Goal: Information Seeking & Learning: Learn about a topic

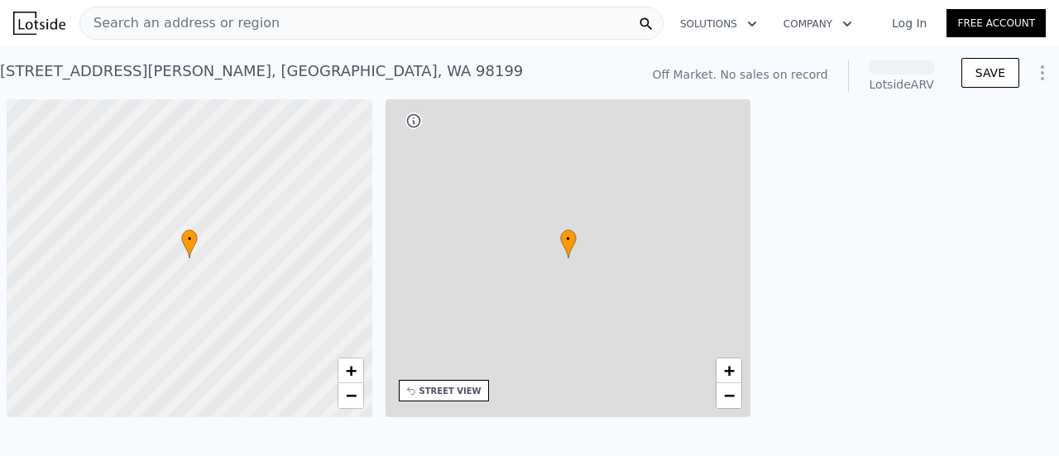
scroll to position [0, 7]
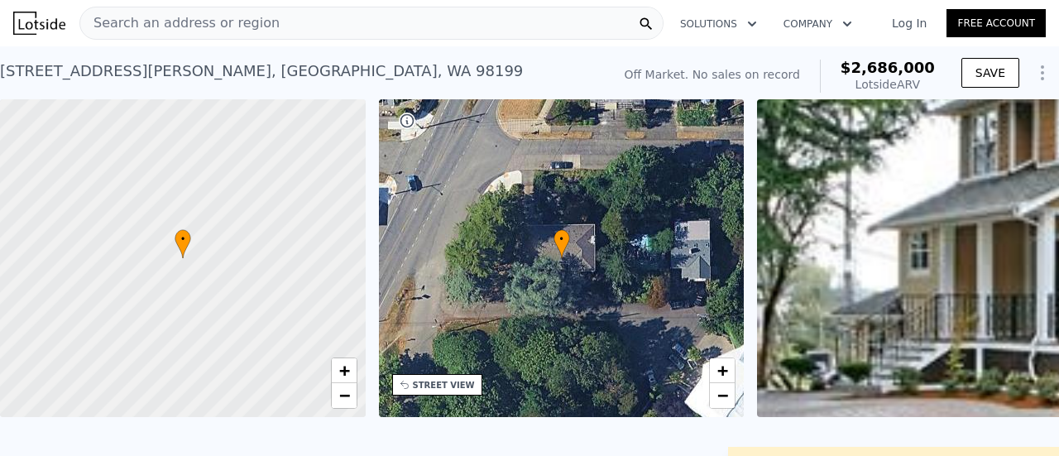
click at [348, 14] on div "Search an address or region" at bounding box center [371, 23] width 584 height 33
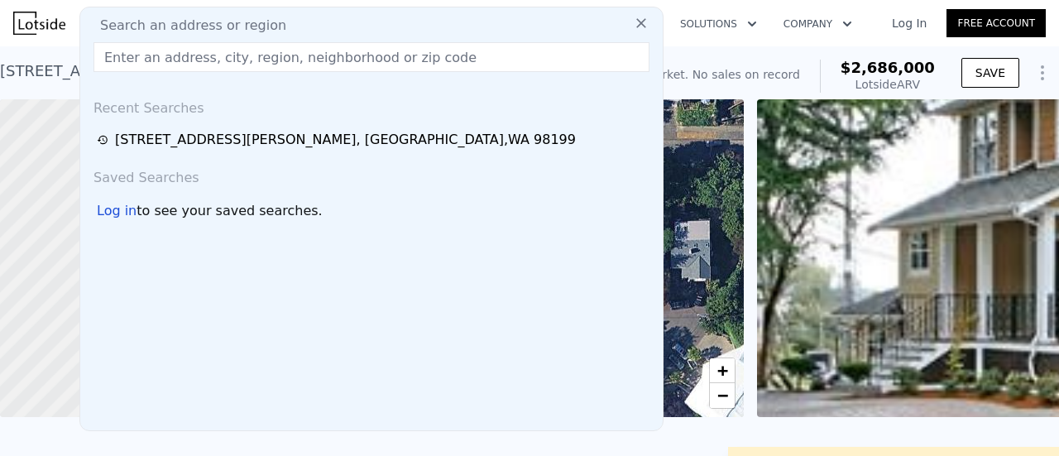
click at [259, 54] on input "text" at bounding box center [371, 57] width 556 height 30
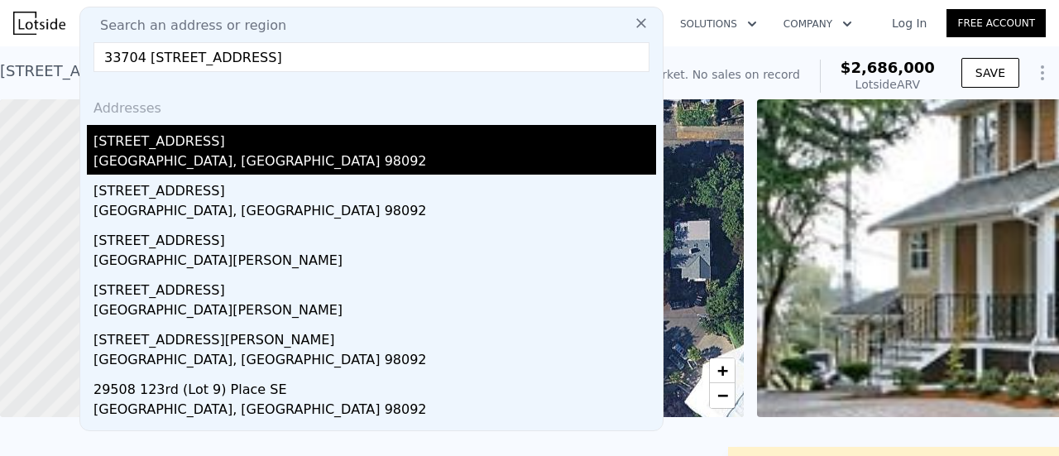
type input "33704 [STREET_ADDRESS]"
click at [203, 151] on div "[GEOGRAPHIC_DATA], [GEOGRAPHIC_DATA] 98092" at bounding box center [374, 162] width 562 height 23
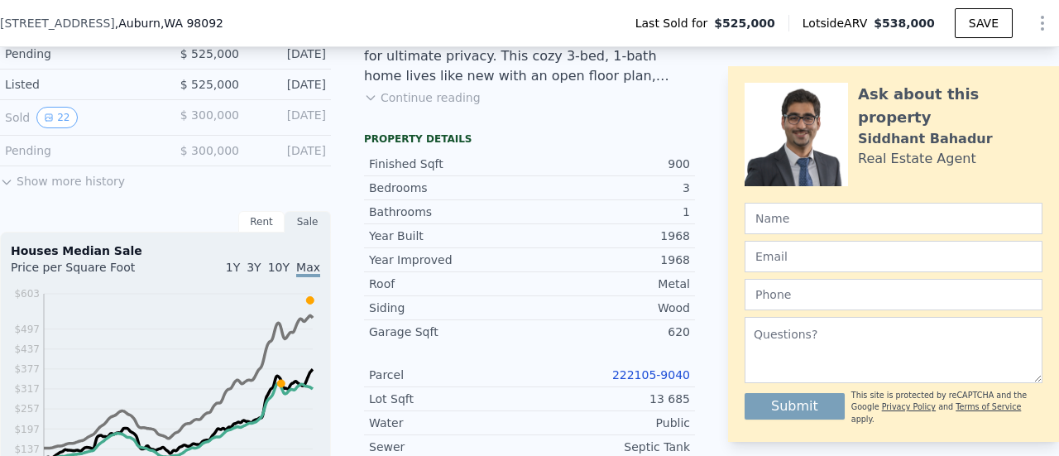
scroll to position [572, 0]
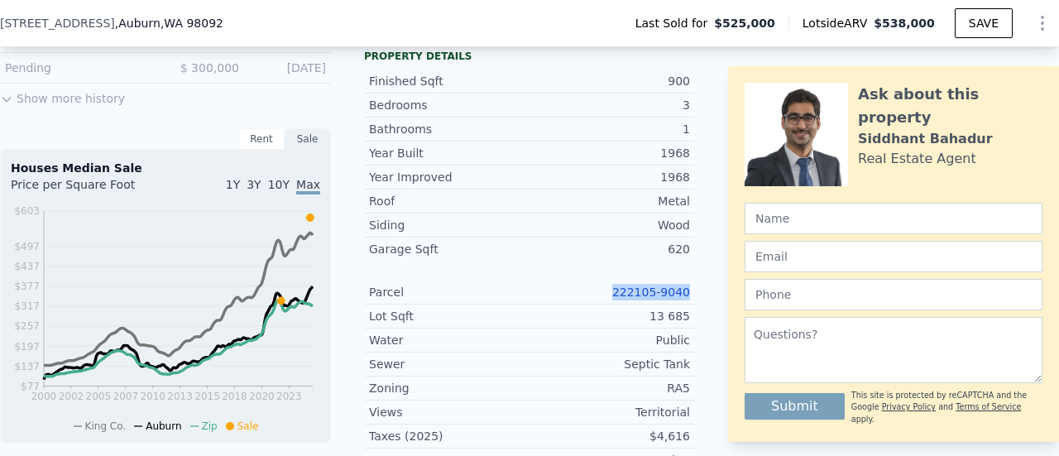
drag, startPoint x: 688, startPoint y: 303, endPoint x: 620, endPoint y: 300, distance: 67.9
click at [620, 300] on div "LISTING & SALE HISTORY Sold 34 $ 525,000 [DATE] Pending $ 525,000 [DATE] Listed…" at bounding box center [529, 306] width 1059 height 819
copy link "222105-9040"
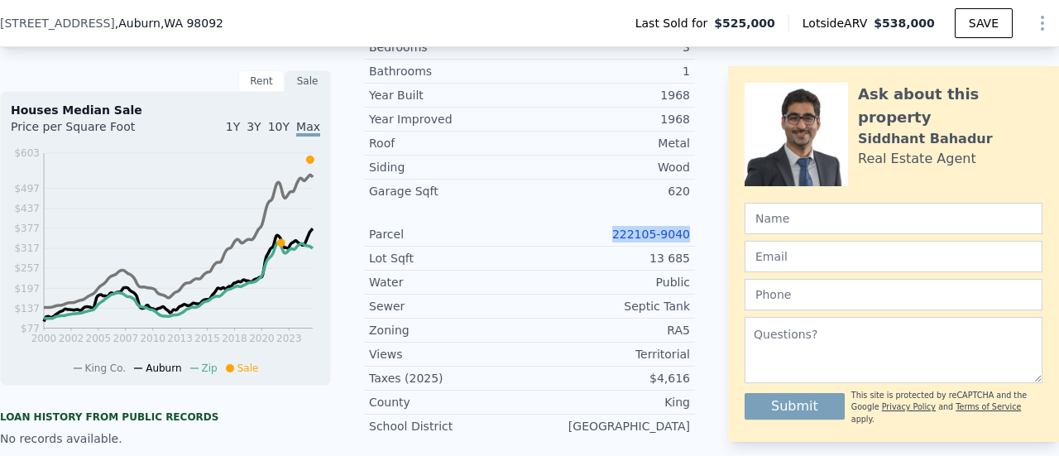
scroll to position [655, 0]
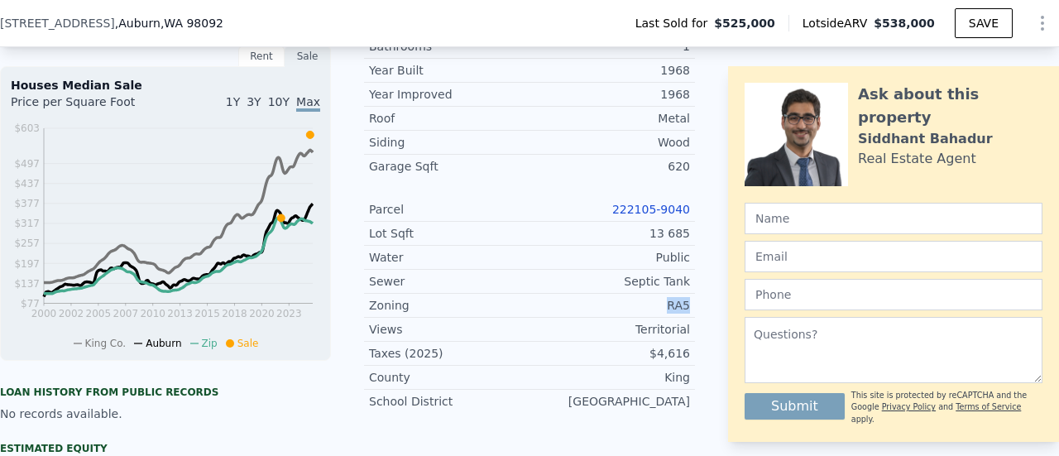
drag, startPoint x: 681, startPoint y: 312, endPoint x: 660, endPoint y: 308, distance: 20.9
click at [660, 308] on div "RA5" at bounding box center [609, 305] width 160 height 17
copy div "RA5"
click at [592, 131] on div "Roof Metal" at bounding box center [529, 119] width 331 height 24
click at [662, 216] on link "222105-9040" at bounding box center [651, 209] width 78 height 13
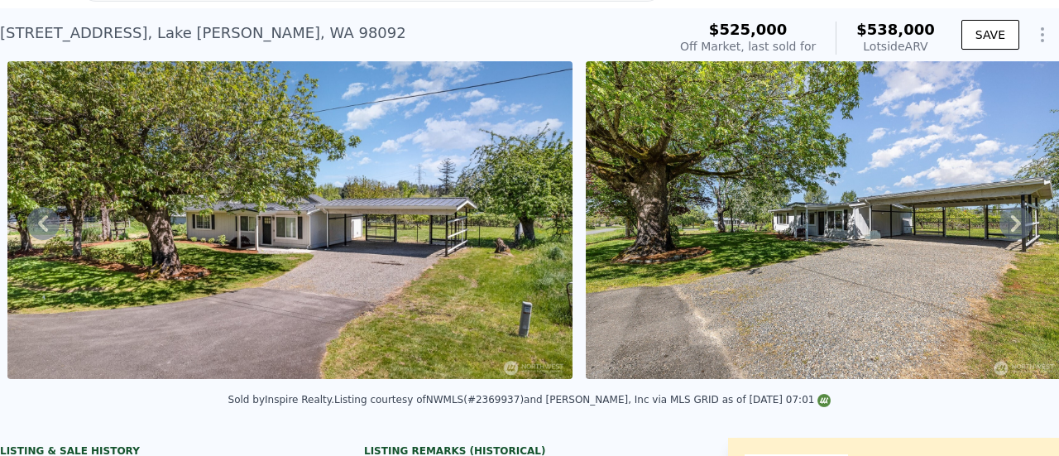
scroll to position [6, 0]
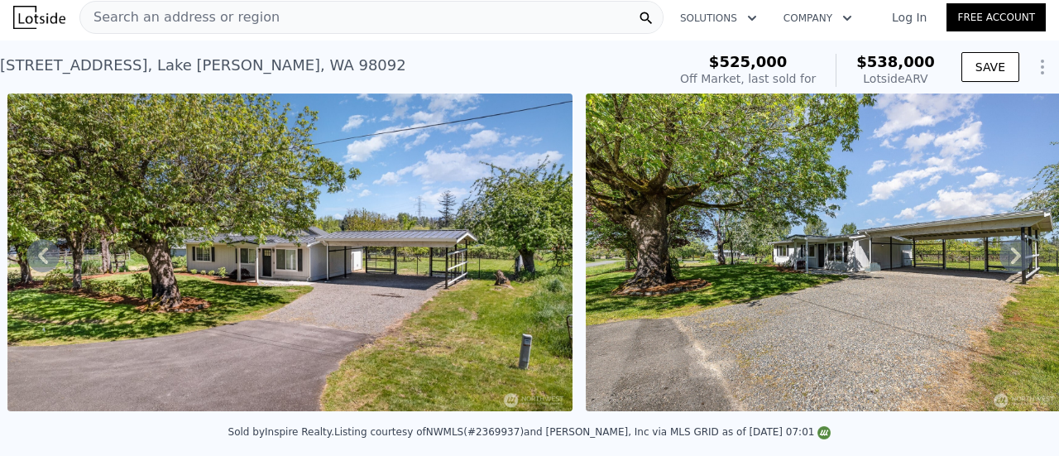
click at [852, 250] on img at bounding box center [823, 252] width 476 height 318
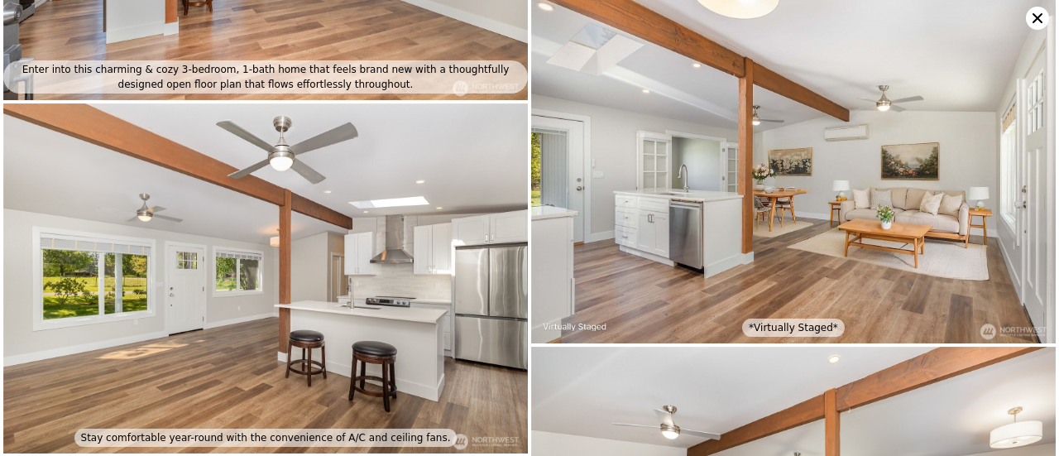
scroll to position [1285, 0]
